Goal: Navigation & Orientation: Find specific page/section

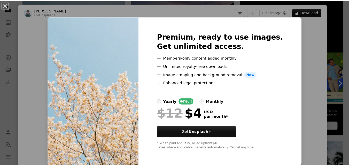
scroll to position [0, 0]
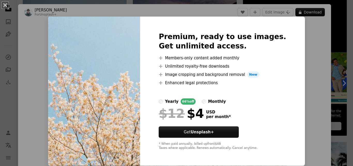
click at [290, 71] on div "An X shape Premium, ready to use images. Get unlimited access. A plus sign Memb…" at bounding box center [176, 83] width 353 height 166
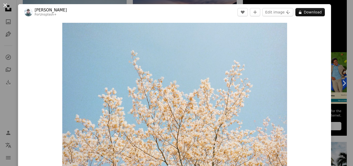
click at [5, 5] on button "An X shape" at bounding box center [5, 5] width 6 height 6
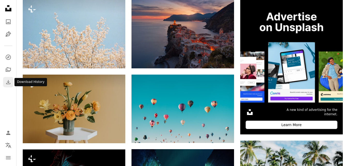
click at [11, 84] on icon "Download" at bounding box center [8, 82] width 6 height 6
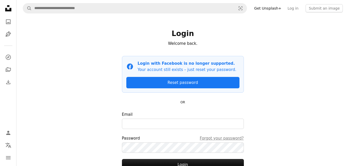
click at [4, 5] on icon "Unsplash logo Unsplash Home" at bounding box center [8, 8] width 10 height 10
